Goal: Information Seeking & Learning: Learn about a topic

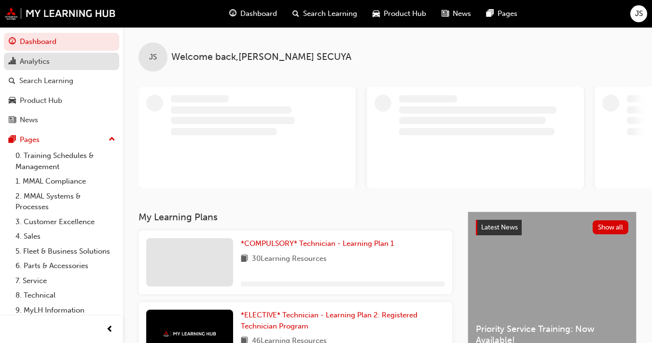
click at [72, 67] on link "Analytics" at bounding box center [61, 62] width 115 height 18
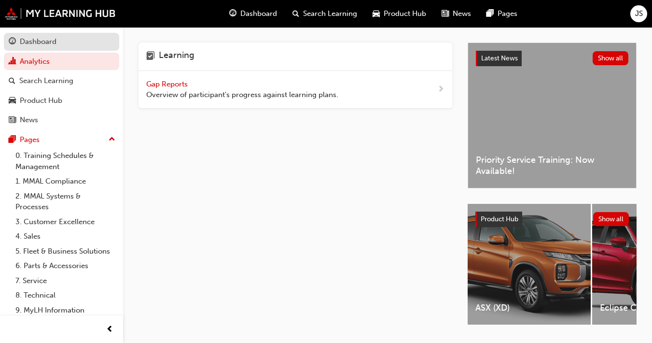
click at [60, 40] on div "Dashboard" at bounding box center [62, 42] width 106 height 12
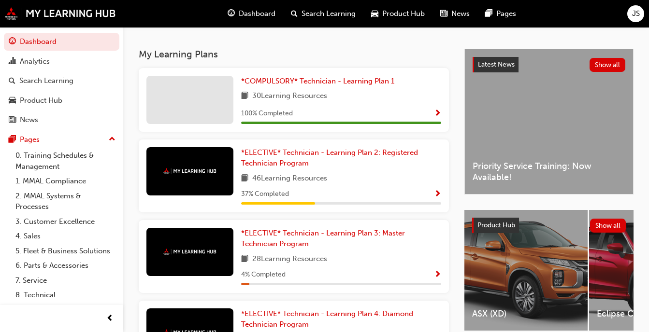
scroll to position [198, 0]
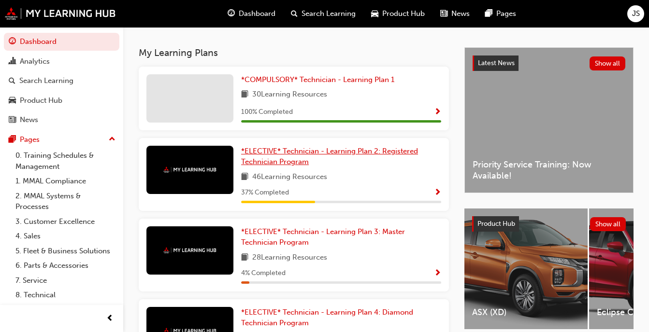
click at [268, 154] on span "*ELECTIVE* Technician - Learning Plan 2: Registered Technician Program" at bounding box center [329, 157] width 177 height 20
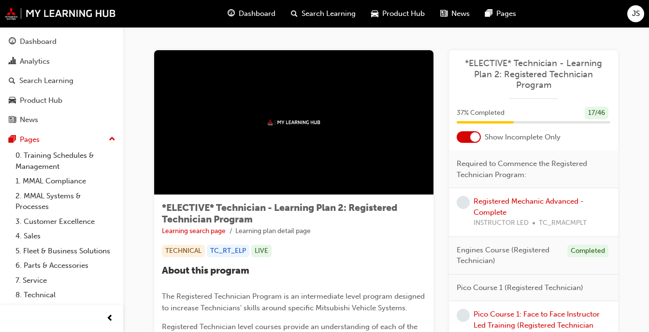
click at [473, 138] on div at bounding box center [475, 137] width 10 height 10
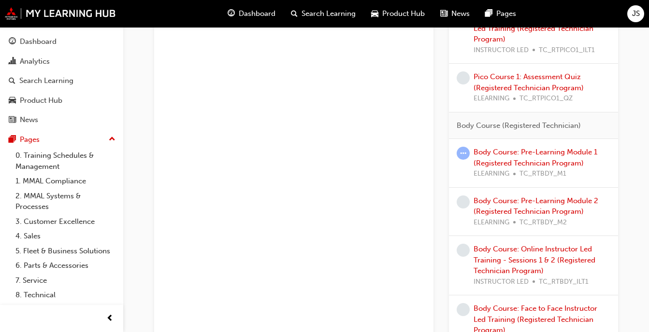
scroll to position [747, 0]
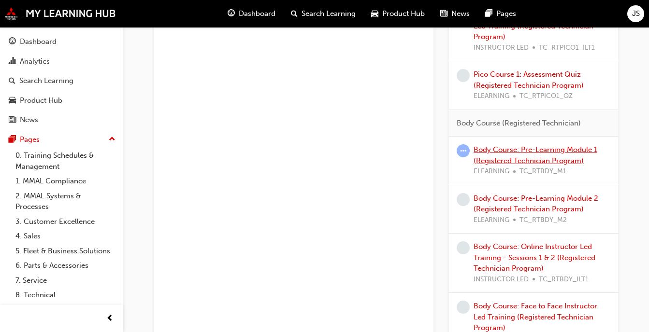
click at [546, 150] on link "Body Course: Pre-Learning Module 1 (Registered Technician Program)" at bounding box center [535, 155] width 124 height 20
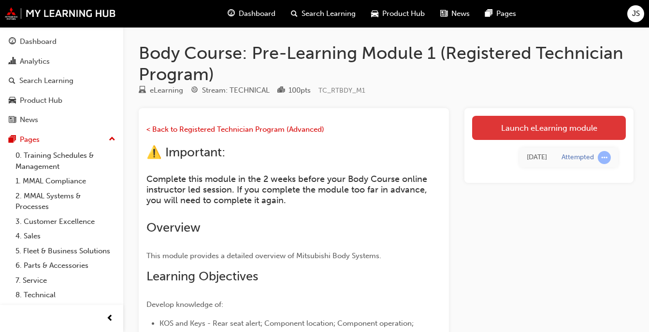
click at [510, 121] on link "Launch eLearning module" at bounding box center [549, 128] width 154 height 24
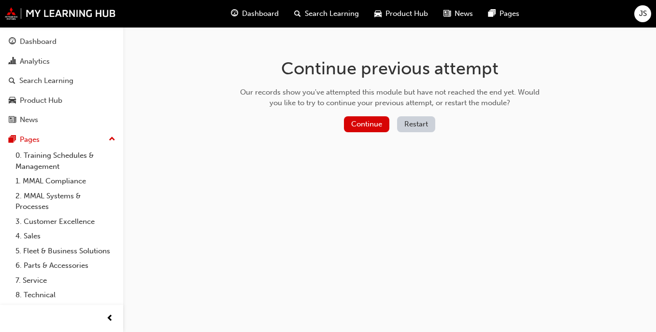
click at [413, 123] on button "Restart" at bounding box center [416, 124] width 38 height 16
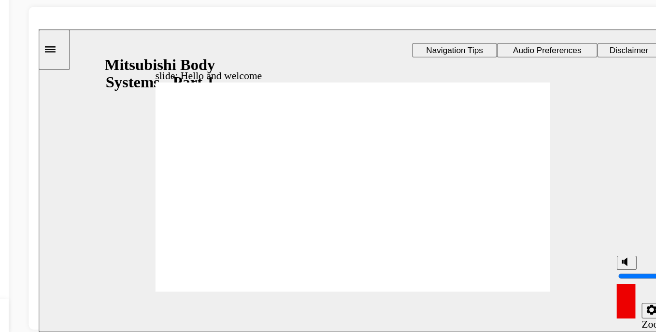
drag, startPoint x: 496, startPoint y: 212, endPoint x: 491, endPoint y: 194, distance: 18.5
type input "10"
click at [491, 216] on input "volume" at bounding box center [518, 220] width 62 height 8
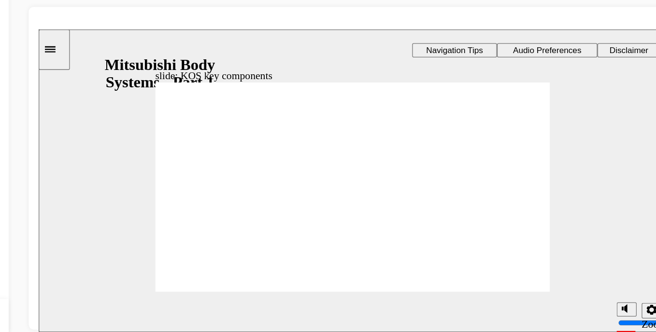
drag, startPoint x: 264, startPoint y: 178, endPoint x: 223, endPoint y: 171, distance: 41.6
